Goal: Share content: Share content

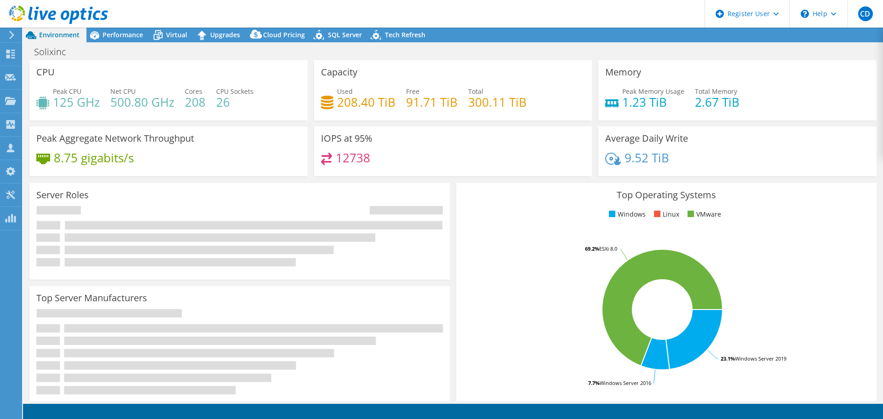
select select "USD"
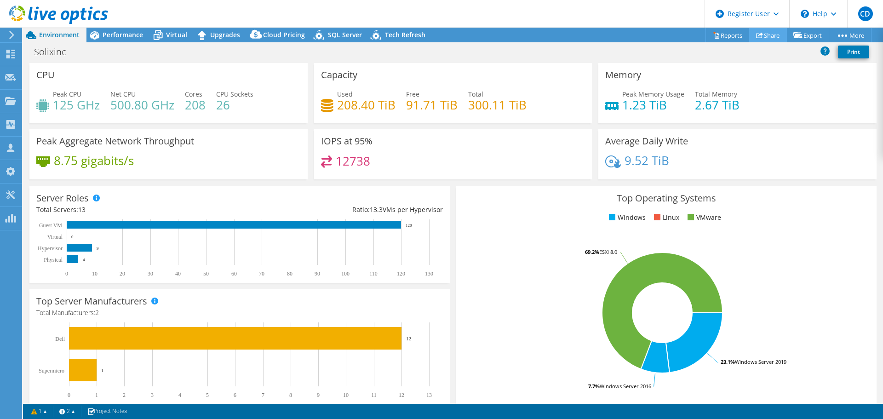
click at [767, 35] on link "Share" at bounding box center [768, 35] width 38 height 14
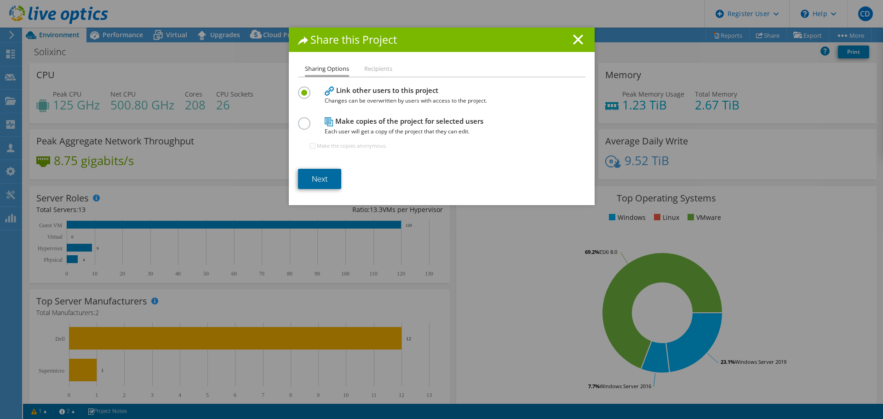
click at [318, 181] on link "Next" at bounding box center [319, 179] width 43 height 20
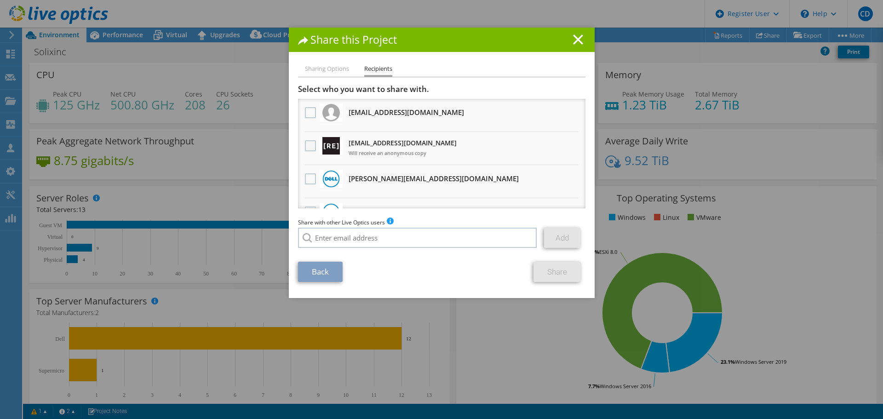
click at [305, 146] on label at bounding box center [311, 145] width 13 height 11
click at [0, 0] on input "checkbox" at bounding box center [0, 0] width 0 height 0
click at [542, 269] on link "Share" at bounding box center [556, 272] width 47 height 20
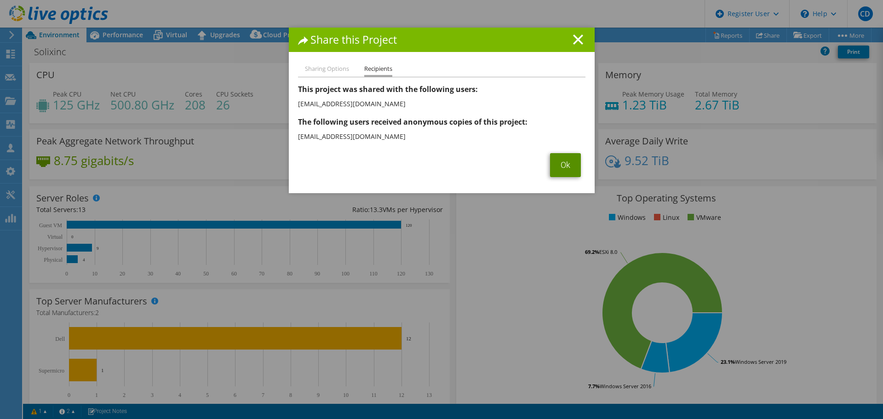
click at [566, 158] on link "Ok" at bounding box center [565, 165] width 31 height 24
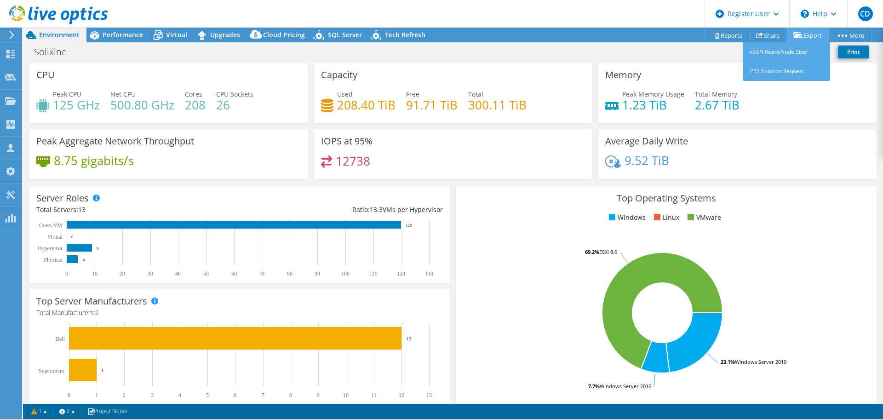
click at [805, 33] on link "Export" at bounding box center [807, 35] width 43 height 14
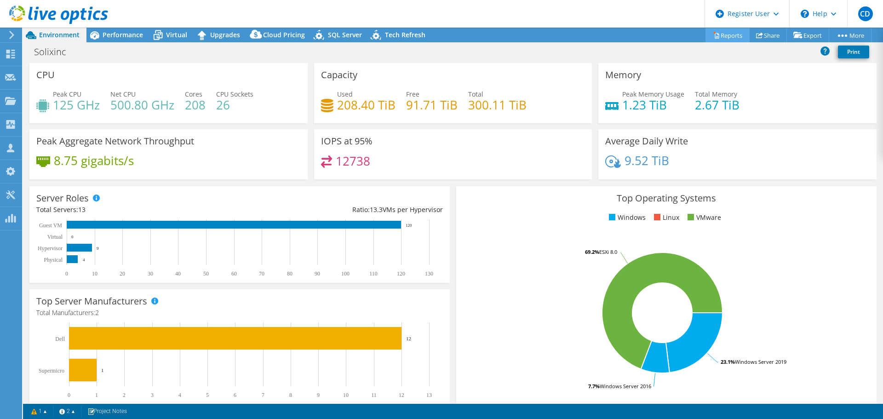
click at [738, 33] on link "Reports" at bounding box center [727, 35] width 44 height 14
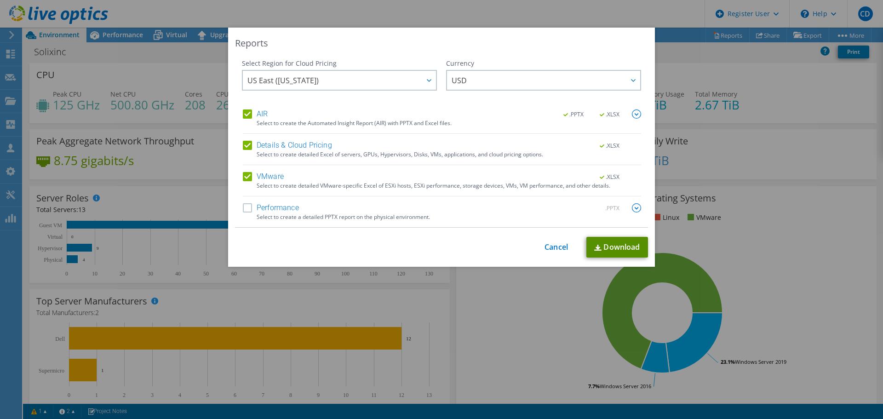
click at [612, 248] on link "Download" at bounding box center [617, 247] width 62 height 21
click at [544, 243] on link "Cancel" at bounding box center [555, 247] width 23 height 9
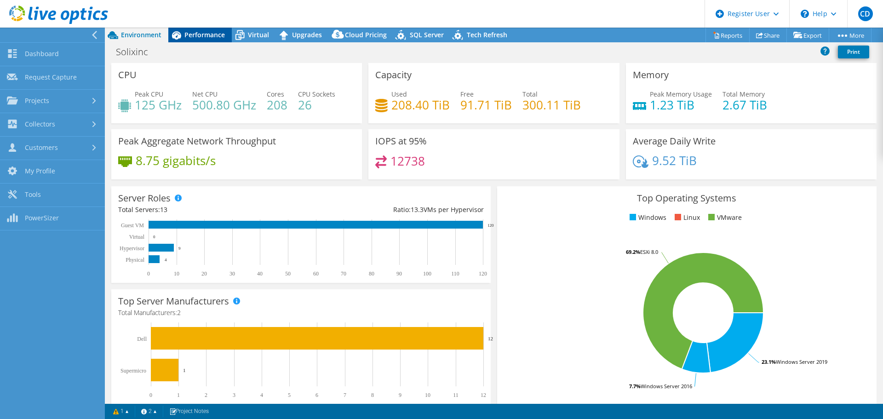
click at [196, 32] on span "Performance" at bounding box center [204, 34] width 40 height 9
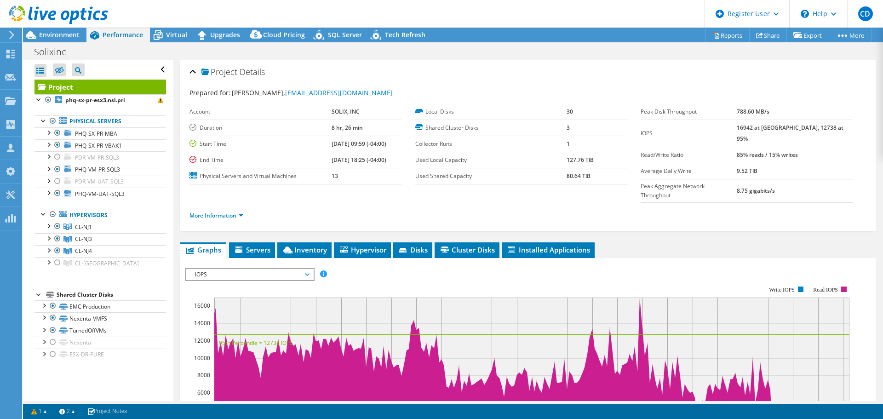
click at [41, 11] on use at bounding box center [58, 15] width 99 height 18
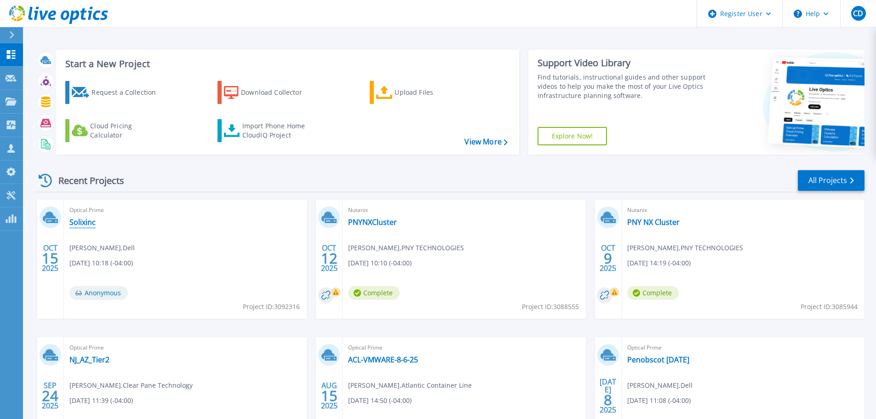
click at [94, 221] on link "Solixinc" at bounding box center [82, 221] width 26 height 9
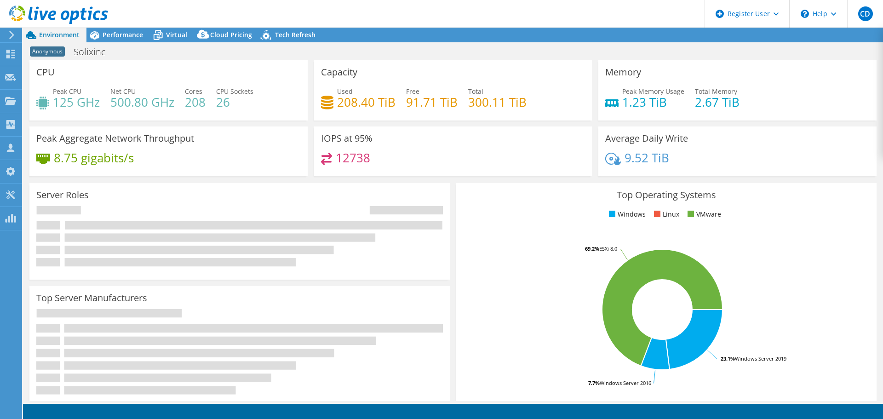
select select "USD"
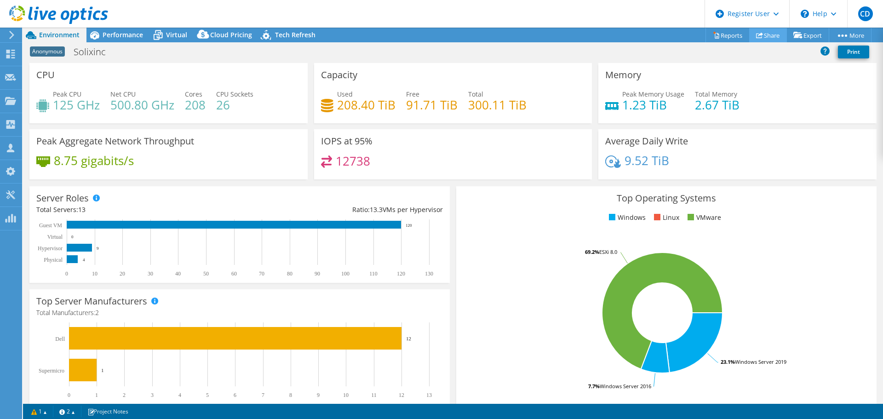
click at [756, 37] on icon at bounding box center [759, 35] width 7 height 7
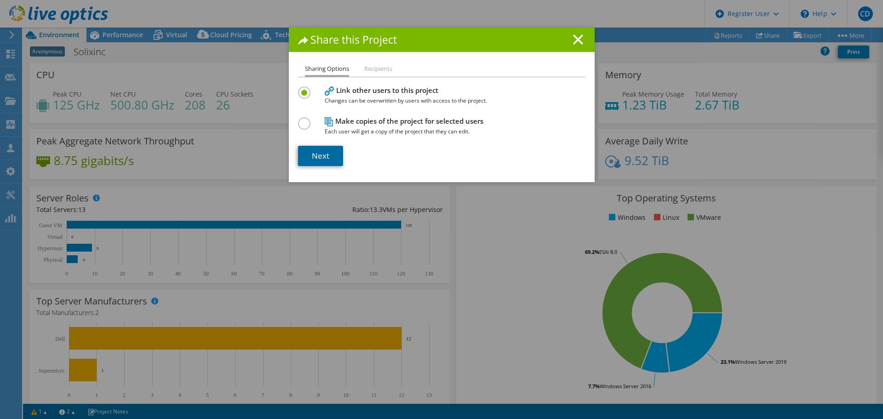
click at [324, 154] on link "Next" at bounding box center [320, 156] width 45 height 20
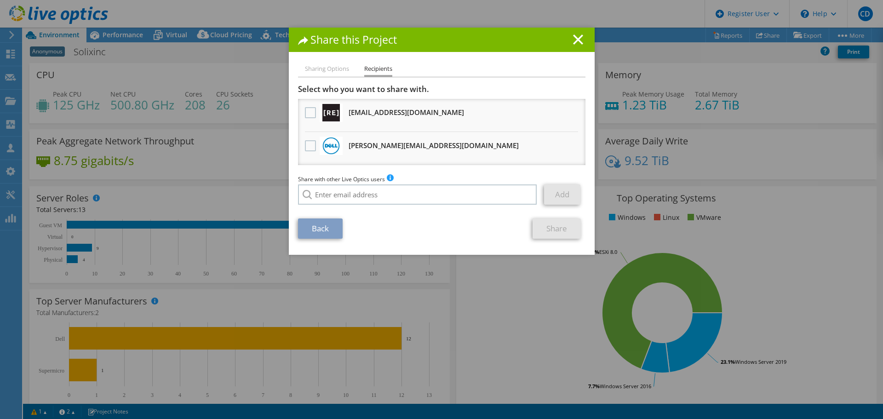
drag, startPoint x: 336, startPoint y: 194, endPoint x: 572, endPoint y: 35, distance: 284.2
click at [573, 35] on icon at bounding box center [578, 39] width 10 height 10
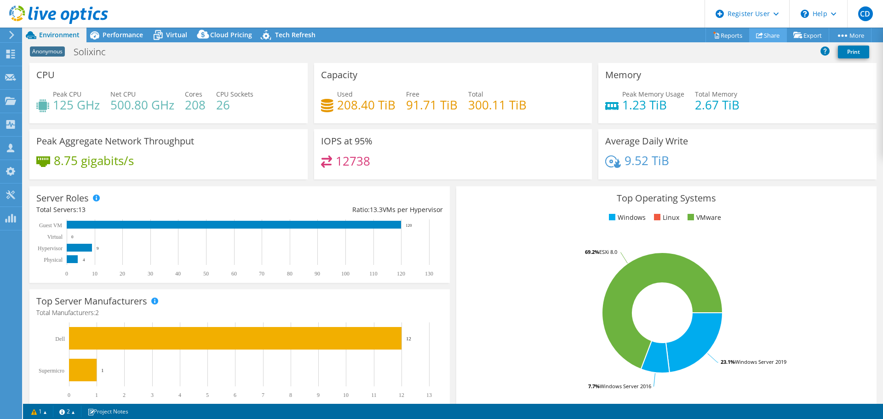
click at [764, 34] on link "Share" at bounding box center [768, 35] width 38 height 14
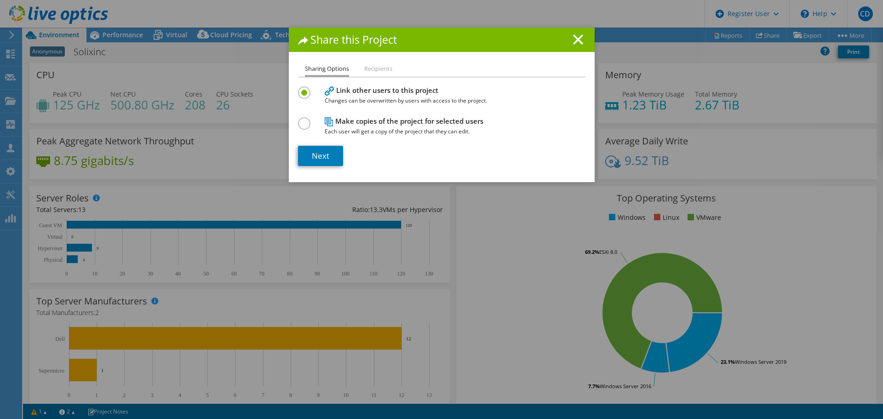
click at [565, 40] on h1 "Share this Project" at bounding box center [441, 39] width 287 height 11
click at [571, 34] on h1 "Share this Project" at bounding box center [441, 39] width 287 height 11
click at [576, 39] on line at bounding box center [577, 39] width 9 height 9
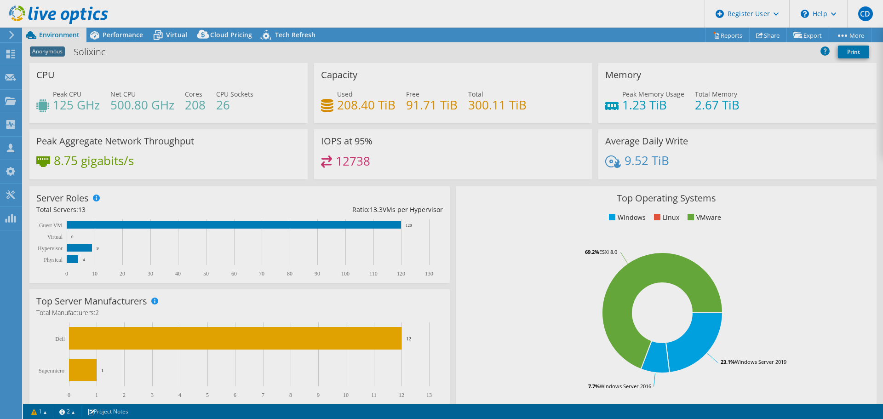
click at [724, 37] on div at bounding box center [441, 209] width 883 height 419
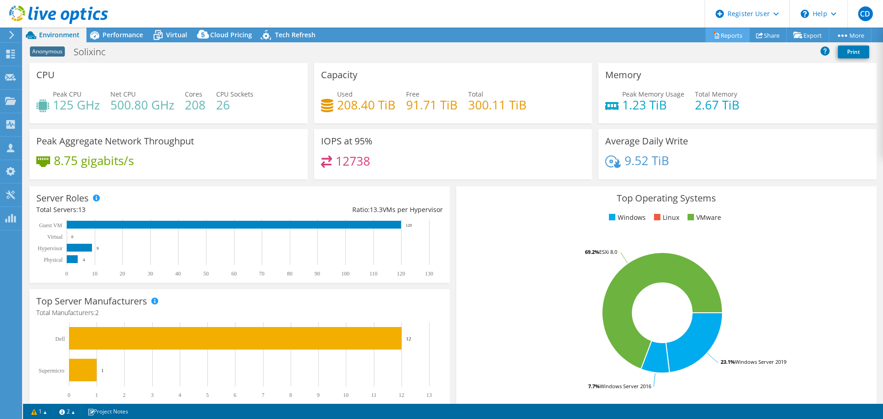
click at [721, 33] on link "Reports" at bounding box center [727, 35] width 44 height 14
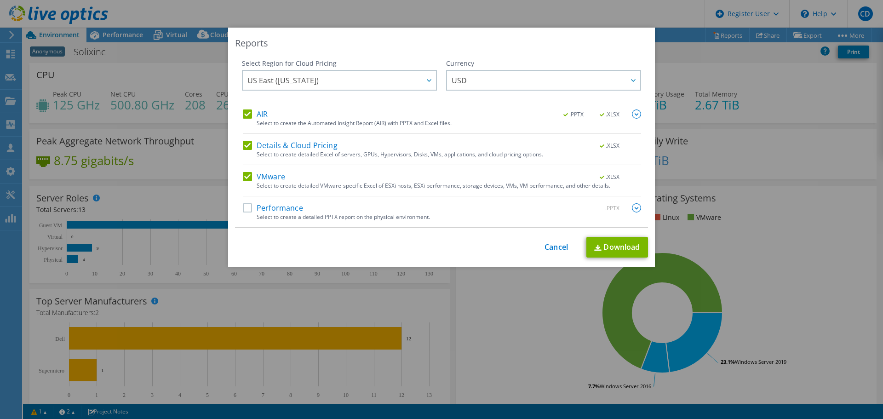
click at [571, 7] on div "Reports Select Region for Cloud Pricing Asia Pacific (Hong Kong) Asia Pacific (…" at bounding box center [441, 209] width 883 height 419
